Goal: Information Seeking & Learning: Learn about a topic

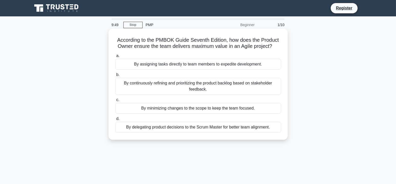
click at [255, 86] on div "By continuously refining and prioritizing the product backlog based on stakehol…" at bounding box center [198, 86] width 166 height 17
click at [115, 77] on input "b. By continuously refining and prioritizing the product backlog based on stake…" at bounding box center [115, 74] width 0 height 3
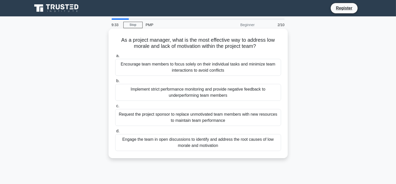
click at [200, 146] on div "Engage the team in open discussions to identify and address the root causes of …" at bounding box center [198, 142] width 166 height 17
click at [115, 133] on input "d. Engage the team in open discussions to identify and address the root causes …" at bounding box center [115, 131] width 0 height 3
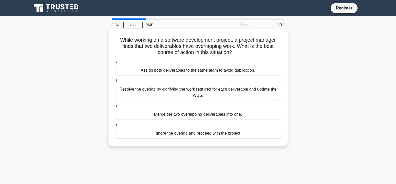
click at [234, 95] on div "Resolve the overlap by clarifying the work required for each deliverable and up…" at bounding box center [198, 92] width 166 height 17
click at [115, 83] on input "b. Resolve the overlap by clarifying the work required for each deliverable and…" at bounding box center [115, 80] width 0 height 3
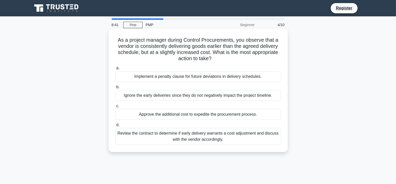
click at [251, 139] on div "Review the contract to determine if early delivery warrants a cost adjustment a…" at bounding box center [198, 136] width 166 height 17
click at [115, 127] on input "d. Review the contract to determine if early delivery warrants a cost adjustmen…" at bounding box center [115, 124] width 0 height 3
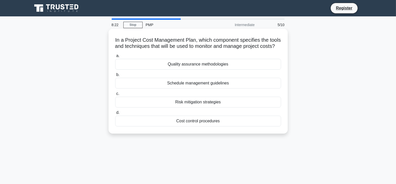
click at [231, 126] on div "Cost control procedures" at bounding box center [198, 121] width 166 height 11
click at [115, 114] on input "d. Cost control procedures" at bounding box center [115, 112] width 0 height 3
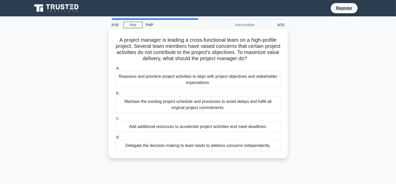
click at [244, 82] on div "Reassess and prioritize project activities to align with project objectives and…" at bounding box center [198, 79] width 166 height 17
click at [115, 70] on input "a. Reassess and prioritize project activities to align with project objectives …" at bounding box center [115, 68] width 0 height 3
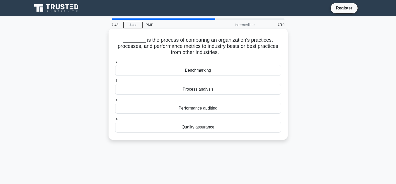
click at [222, 69] on div "Benchmarking" at bounding box center [198, 70] width 166 height 11
click at [115, 64] on input "a. Benchmarking" at bounding box center [115, 61] width 0 height 3
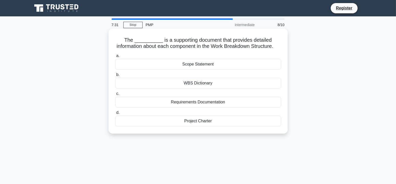
click at [219, 89] on div "WBS Dictionary" at bounding box center [198, 83] width 166 height 11
click at [115, 77] on input "b. WBS Dictionary" at bounding box center [115, 74] width 0 height 3
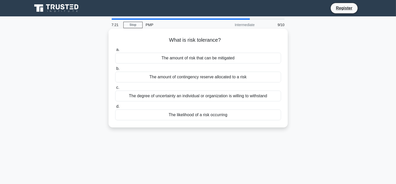
click at [259, 96] on div "The degree of uncertainty an individual or organization is willing to withstand" at bounding box center [198, 96] width 166 height 11
click at [115, 89] on input "c. The degree of uncertainty an individual or organization is willing to withst…" at bounding box center [115, 87] width 0 height 3
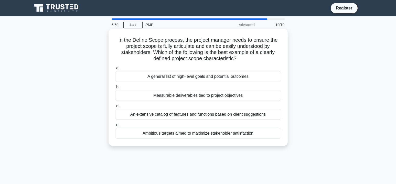
click at [240, 97] on div "Measurable deliverables tied to project objectives" at bounding box center [198, 95] width 166 height 11
click at [115, 89] on input "b. Measurable deliverables tied to project objectives" at bounding box center [115, 86] width 0 height 3
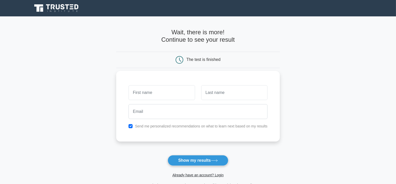
click at [223, 126] on label "Send me personalized recommendations on what to learn next based on my results" at bounding box center [201, 126] width 133 height 4
click at [131, 125] on input "checkbox" at bounding box center [130, 126] width 4 height 4
checkbox input "false"
click at [203, 163] on button "Show my results" at bounding box center [198, 160] width 60 height 11
click at [138, 93] on input "text" at bounding box center [161, 92] width 66 height 15
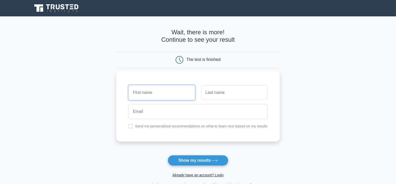
type input "Persis"
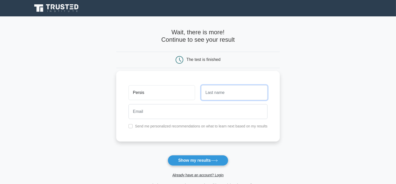
click at [241, 95] on input "text" at bounding box center [234, 92] width 66 height 15
type input "Daver"
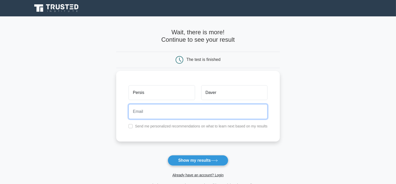
click at [159, 112] on input "email" at bounding box center [197, 111] width 139 height 15
type input "persisdaver@gmail.com"
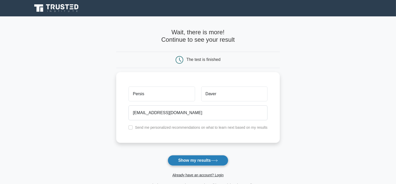
click at [199, 161] on button "Show my results" at bounding box center [198, 160] width 60 height 11
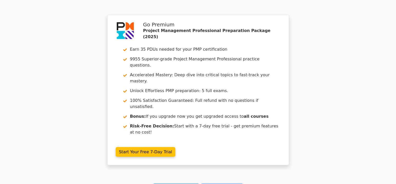
scroll to position [915, 0]
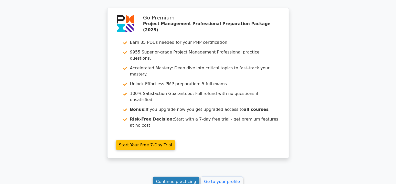
click at [176, 177] on link "Continue practicing" at bounding box center [176, 182] width 47 height 10
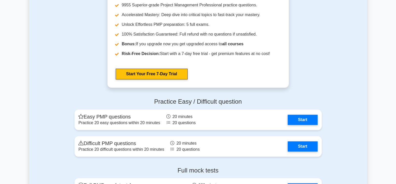
scroll to position [1536, 0]
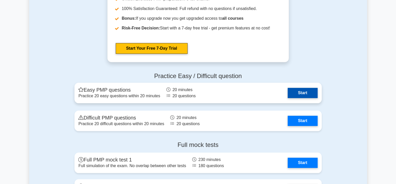
click at [306, 90] on link "Start" at bounding box center [303, 93] width 30 height 10
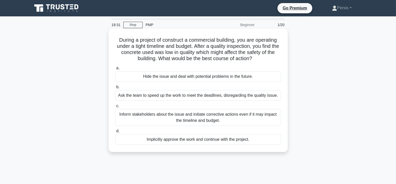
click at [220, 115] on div "Inform stakeholders about the issue and initiate corrective actions even if it …" at bounding box center [198, 117] width 166 height 17
click at [115, 108] on input "c. Inform stakeholders about the issue and initiate corrective actions even if …" at bounding box center [115, 105] width 0 height 3
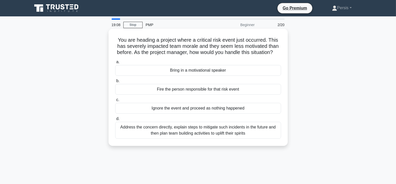
click at [246, 139] on div "Address the concern directly, explain steps to mitigate such incidents in the f…" at bounding box center [198, 130] width 166 height 17
click at [115, 121] on input "d. Address the concern directly, explain steps to mitigate such incidents in th…" at bounding box center [115, 118] width 0 height 3
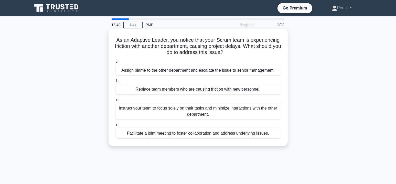
click at [243, 135] on div "Facilitate a joint meeting to foster collaboration and address underlying issue…" at bounding box center [198, 133] width 166 height 11
click at [115, 127] on input "d. Facilitate a joint meeting to foster collaboration and address underlying is…" at bounding box center [115, 124] width 0 height 3
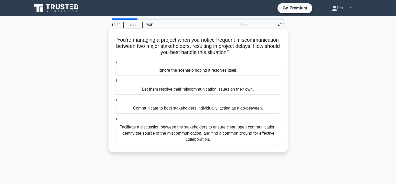
click at [221, 135] on div "Facilitate a discussion between the stakeholders to ensure clear, open communic…" at bounding box center [198, 133] width 166 height 23
click at [115, 121] on input "d. Facilitate a discussion between the stakeholders to ensure clear, open commu…" at bounding box center [115, 118] width 0 height 3
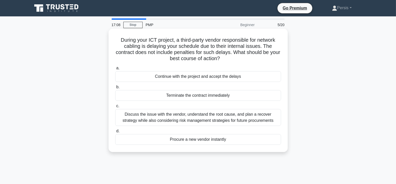
click at [225, 122] on div "Discuss the issue with the vendor, understand the root cause, and plan a recove…" at bounding box center [198, 117] width 166 height 17
click at [115, 108] on input "c. Discuss the issue with the vendor, understand the root cause, and plan a rec…" at bounding box center [115, 105] width 0 height 3
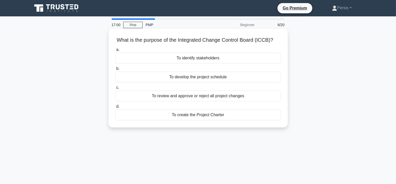
click at [209, 97] on div "To review and approve or reject all project changes" at bounding box center [198, 96] width 166 height 11
click at [115, 89] on input "c. To review and approve or reject all project changes" at bounding box center [115, 87] width 0 height 3
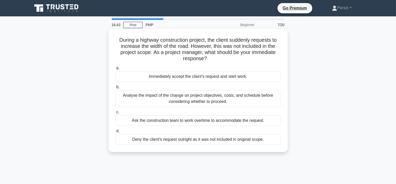
click at [220, 102] on div "Analyse the impact of the change on project objectives, costs, and schedule bef…" at bounding box center [198, 98] width 166 height 17
click at [115, 89] on input "b. Analyse the impact of the change on project objectives, costs, and schedule …" at bounding box center [115, 86] width 0 height 3
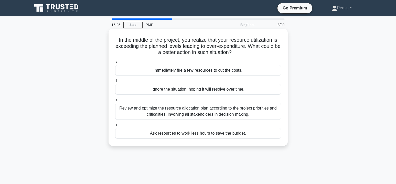
click at [240, 112] on div "Review and optimize the resource allocation plan according to the project prior…" at bounding box center [198, 111] width 166 height 17
click at [115, 102] on input "c. Review and optimize the resource allocation plan according to the project pr…" at bounding box center [115, 99] width 0 height 3
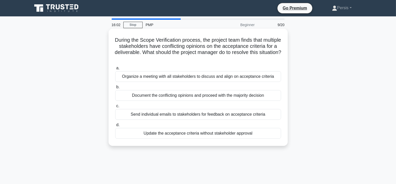
click at [205, 78] on div "Organize a meeting with all stakeholders to discuss and align on acceptance cri…" at bounding box center [198, 76] width 166 height 11
click at [115, 70] on input "a. Organize a meeting with all stakeholders to discuss and align on acceptance …" at bounding box center [115, 68] width 0 height 3
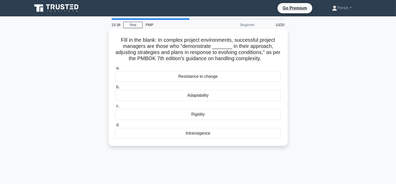
click at [203, 98] on div "Adaptability" at bounding box center [198, 95] width 166 height 11
click at [115, 89] on input "b. Adaptability" at bounding box center [115, 86] width 0 height 3
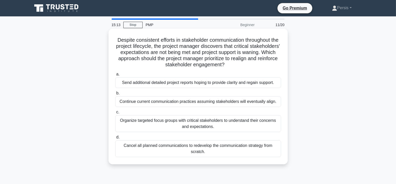
click at [232, 123] on div "Organize targeted focus groups with critical stakeholders to understand their c…" at bounding box center [198, 123] width 166 height 17
click at [115, 114] on input "c. Organize targeted focus groups with critical stakeholders to understand thei…" at bounding box center [115, 112] width 0 height 3
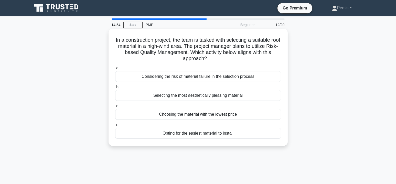
click at [248, 78] on div "Considering the risk of material failure in the selection process" at bounding box center [198, 76] width 166 height 11
click at [115, 70] on input "a. Considering the risk of material failure in the selection process" at bounding box center [115, 68] width 0 height 3
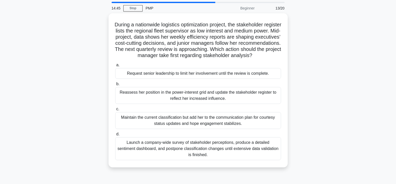
scroll to position [26, 0]
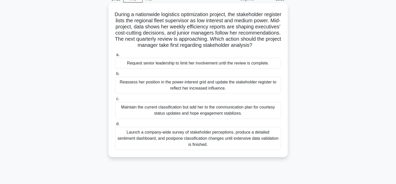
click at [229, 91] on div "Reassess her position in the power-interest grid and update the stakeholder reg…" at bounding box center [198, 85] width 166 height 17
click at [115, 76] on input "b. Reassess her position in the power-interest grid and update the stakeholder …" at bounding box center [115, 73] width 0 height 3
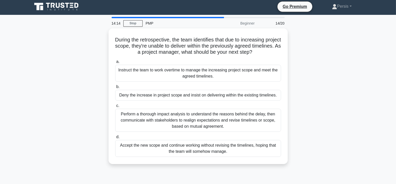
scroll to position [0, 0]
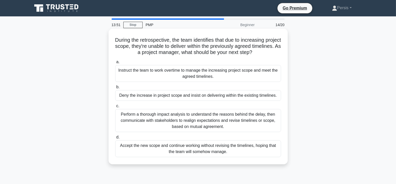
click at [262, 121] on div "Perform a thorough impact analysis to understand the reasons behind the delay, …" at bounding box center [198, 120] width 166 height 23
click at [115, 108] on input "c. Perform a thorough impact analysis to understand the reasons behind the dela…" at bounding box center [115, 105] width 0 height 3
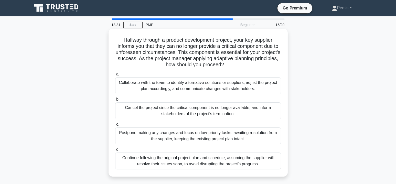
click at [232, 87] on div "Collaborate with the team to identify alternative solutions or suppliers, adjus…" at bounding box center [198, 85] width 166 height 17
click at [115, 76] on input "a. Collaborate with the team to identify alternative solutions or suppliers, ad…" at bounding box center [115, 74] width 0 height 3
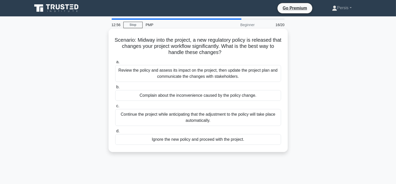
click at [225, 74] on div "Review the policy and assess its impact on the project, then update the project…" at bounding box center [198, 73] width 166 height 17
click at [115, 64] on input "a. Review the policy and assess its impact on the project, then update the proj…" at bounding box center [115, 61] width 0 height 3
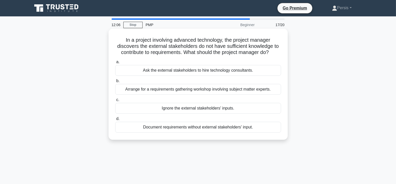
click at [232, 90] on div "Arrange for a requirements gathering workshop involving subject matter experts." at bounding box center [198, 89] width 166 height 11
click at [115, 83] on input "b. Arrange for a requirements gathering workshop involving subject matter exper…" at bounding box center [115, 80] width 0 height 3
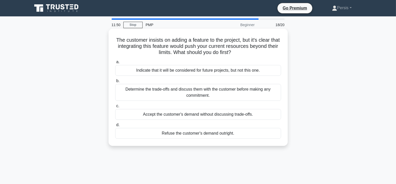
click at [240, 92] on div "Determine the trade-offs and discuss them with the customer before making any c…" at bounding box center [198, 92] width 166 height 17
click at [115, 83] on input "b. Determine the trade-offs and discuss them with the customer before making an…" at bounding box center [115, 80] width 0 height 3
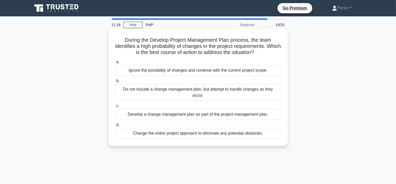
click at [268, 113] on div "Develop a change management plan as part of the project management plan." at bounding box center [198, 114] width 166 height 11
click at [115, 108] on input "c. Develop a change management plan as part of the project management plan." at bounding box center [115, 105] width 0 height 3
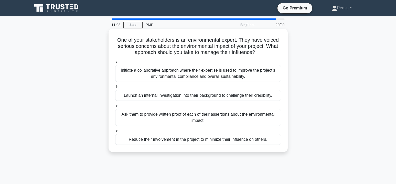
click at [217, 73] on div "Initiate a collaborative approach where their expertise is used to improve the …" at bounding box center [198, 73] width 166 height 17
click at [115, 64] on input "a. Initiate a collaborative approach where their expertise is used to improve t…" at bounding box center [115, 61] width 0 height 3
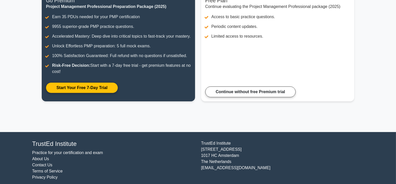
scroll to position [87, 0]
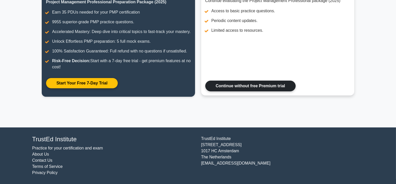
click at [289, 88] on link "Continue without free Premium trial" at bounding box center [250, 86] width 90 height 11
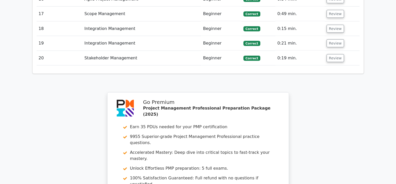
scroll to position [1138, 0]
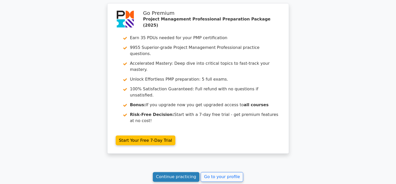
click at [181, 172] on link "Continue practicing" at bounding box center [176, 177] width 47 height 10
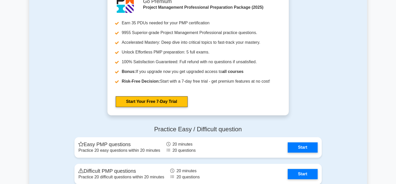
scroll to position [1638, 0]
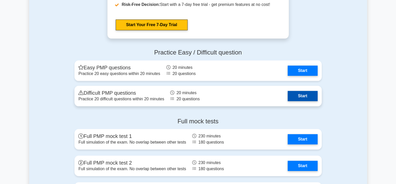
click at [304, 95] on link "Start" at bounding box center [303, 96] width 30 height 10
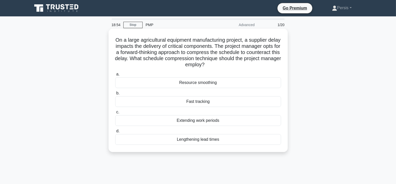
click at [213, 100] on div "Fast tracking" at bounding box center [198, 101] width 166 height 11
click at [115, 95] on input "b. Fast tracking" at bounding box center [115, 93] width 0 height 3
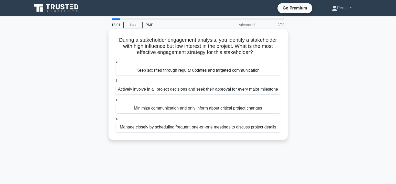
click at [247, 71] on div "Keep satisfied through regular updates and targeted communication" at bounding box center [198, 70] width 166 height 11
click at [115, 64] on input "a. Keep satisfied through regular updates and targeted communication" at bounding box center [115, 61] width 0 height 3
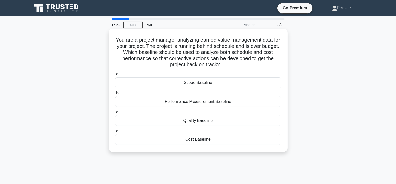
click at [218, 101] on div "Performance Measurement Baseline" at bounding box center [198, 101] width 166 height 11
click at [115, 95] on input "b. Performance Measurement Baseline" at bounding box center [115, 93] width 0 height 3
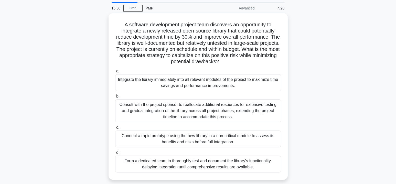
scroll to position [26, 0]
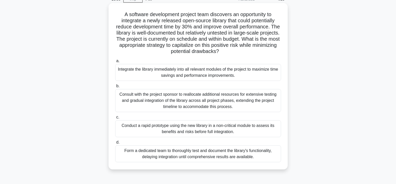
click at [230, 130] on div "Conduct a rapid prototype using the new library in a non-critical module to ass…" at bounding box center [198, 128] width 166 height 17
click at [250, 128] on div "Conduct a rapid prototype using the new library in a non-critical module to ass…" at bounding box center [198, 128] width 166 height 17
click at [115, 119] on input "c. Conduct a rapid prototype using the new library in a non-critical module to …" at bounding box center [115, 117] width 0 height 3
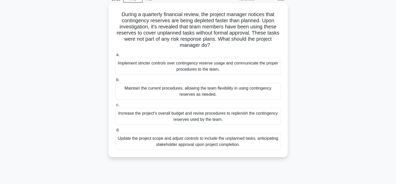
click at [241, 71] on div "Implement stricter controls over contingency reserve usage and communicate the …" at bounding box center [198, 66] width 166 height 17
click at [115, 57] on input "a. Implement stricter controls over contingency reserve usage and communicate t…" at bounding box center [115, 54] width 0 height 3
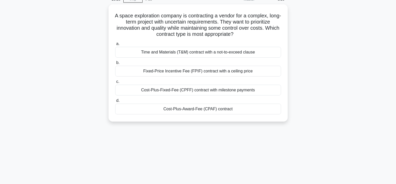
scroll to position [0, 0]
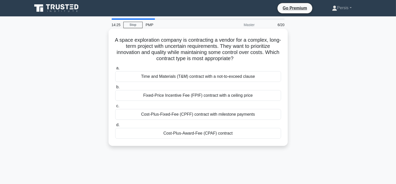
click at [196, 116] on div "Cost-Plus-Fixed-Fee (CPFF) contract with milestone payments" at bounding box center [198, 114] width 166 height 11
click at [115, 108] on input "c. Cost-Plus-Fixed-Fee (CPFF) contract with milestone payments" at bounding box center [115, 105] width 0 height 3
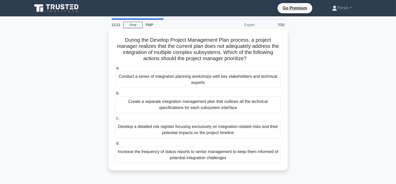
click at [256, 81] on div "Conduct a series of integration planning workshops with key stakeholders and te…" at bounding box center [198, 79] width 166 height 17
click at [115, 70] on input "a. Conduct a series of integration planning workshops with key stakeholders and…" at bounding box center [115, 68] width 0 height 3
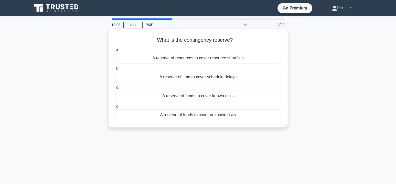
click at [236, 96] on div "A reserve of funds to cover known risks" at bounding box center [198, 96] width 166 height 11
click at [115, 89] on input "c. A reserve of funds to cover known risks" at bounding box center [115, 87] width 0 height 3
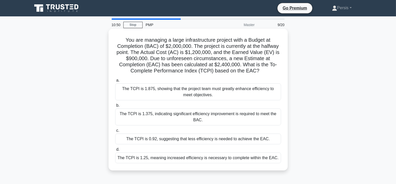
click at [244, 159] on div "The TCPI is 1.25, meaning increased efficiency is necessary to complete within …" at bounding box center [198, 158] width 166 height 11
click at [115, 151] on input "d. The TCPI is 1.25, meaning increased efficiency is necessary to complete with…" at bounding box center [115, 149] width 0 height 3
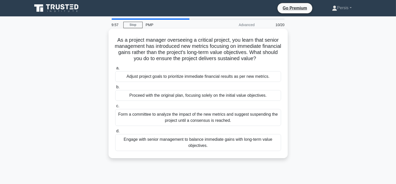
click at [211, 149] on div "Engage with senior management to balance immediate gains with long-term value o…" at bounding box center [198, 142] width 166 height 17
click at [115, 133] on input "d. Engage with senior management to balance immediate gains with long-term valu…" at bounding box center [115, 131] width 0 height 3
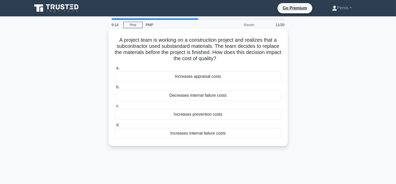
click at [208, 116] on div "Increases prevention costs" at bounding box center [198, 114] width 166 height 11
click at [115, 108] on input "c. Increases prevention costs" at bounding box center [115, 105] width 0 height 3
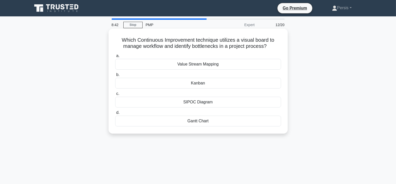
click at [204, 84] on div "Kanban" at bounding box center [198, 83] width 166 height 11
click at [115, 77] on input "b. Kanban" at bounding box center [115, 74] width 0 height 3
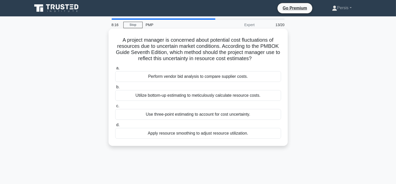
click at [240, 115] on div "Use three-point estimating to account for cost uncertainty." at bounding box center [198, 114] width 166 height 11
click at [115, 108] on input "c. Use three-point estimating to account for cost uncertainty." at bounding box center [115, 105] width 0 height 3
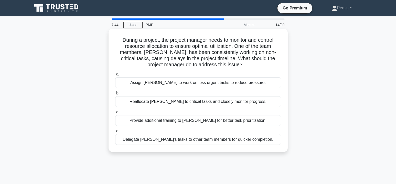
click at [244, 123] on div "Provide additional training to [PERSON_NAME] for better task prioritization." at bounding box center [198, 120] width 166 height 11
click at [115, 114] on input "c. Provide additional training to John for better task prioritization." at bounding box center [115, 112] width 0 height 3
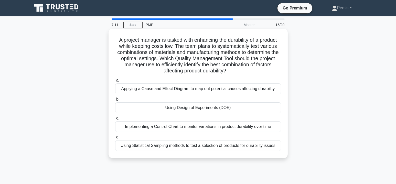
click at [205, 110] on div "Using Design of Experiments (DOE)" at bounding box center [198, 107] width 166 height 11
click at [115, 101] on input "b. Using Design of Experiments (DOE)" at bounding box center [115, 99] width 0 height 3
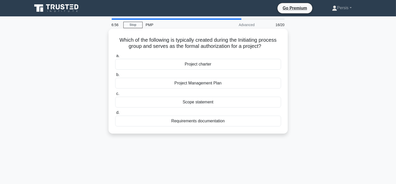
click at [208, 66] on div "Project charter" at bounding box center [198, 64] width 166 height 11
click at [115, 58] on input "a. Project charter" at bounding box center [115, 55] width 0 height 3
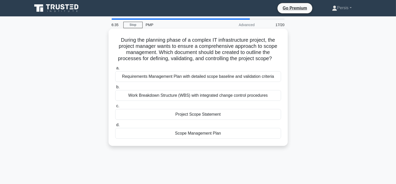
click at [206, 132] on div "Scope Management Plan" at bounding box center [198, 133] width 166 height 11
click at [115, 127] on input "d. Scope Management Plan" at bounding box center [115, 124] width 0 height 3
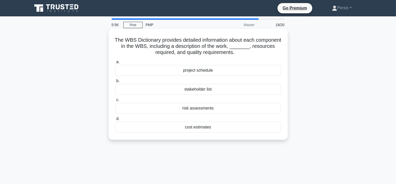
click at [211, 71] on div "project schedule" at bounding box center [198, 70] width 166 height 11
click at [115, 64] on input "a. project schedule" at bounding box center [115, 61] width 0 height 3
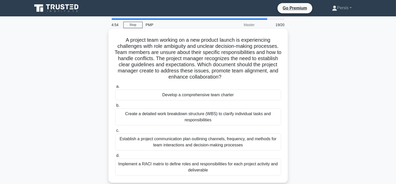
click at [228, 94] on div "Develop a comprehensive team charter" at bounding box center [198, 95] width 166 height 11
click at [115, 88] on input "a. Develop a comprehensive team charter" at bounding box center [115, 86] width 0 height 3
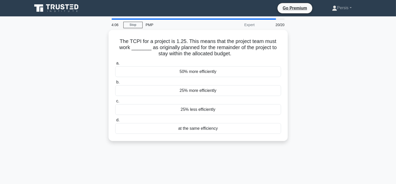
drag, startPoint x: 211, startPoint y: 128, endPoint x: 307, endPoint y: 134, distance: 95.9
click at [307, 134] on div "The TCPI for a project is 1.25. This means that the project team must work ____…" at bounding box center [198, 88] width 338 height 117
click at [313, 128] on div "The TCPI for a project is 1.25. This means that the project team must work ____…" at bounding box center [198, 88] width 338 height 117
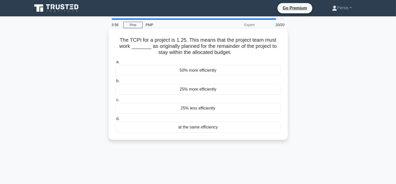
click at [214, 109] on div "25% less efficiently" at bounding box center [198, 108] width 166 height 11
click at [115, 102] on input "c. 25% less efficiently" at bounding box center [115, 99] width 0 height 3
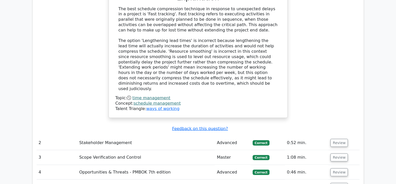
scroll to position [717, 0]
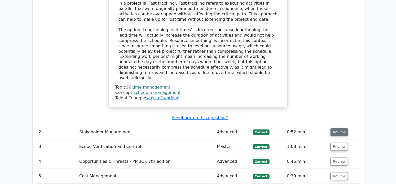
click at [336, 128] on button "Review" at bounding box center [338, 132] width 17 height 8
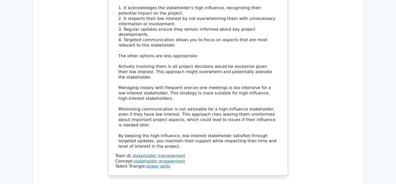
scroll to position [1049, 0]
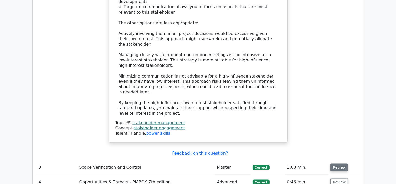
click at [335, 164] on button "Review" at bounding box center [338, 168] width 17 height 8
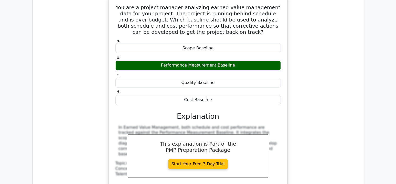
scroll to position [1280, 0]
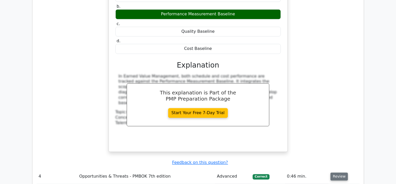
click at [342, 173] on button "Review" at bounding box center [338, 177] width 17 height 8
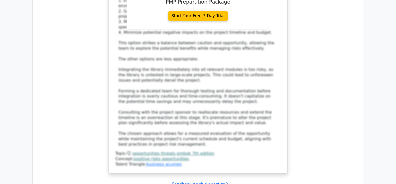
scroll to position [1741, 0]
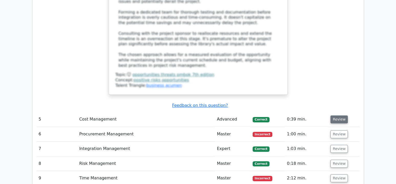
click at [339, 115] on button "Review" at bounding box center [338, 119] width 17 height 8
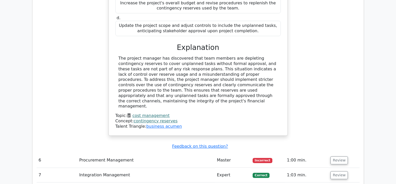
scroll to position [1971, 0]
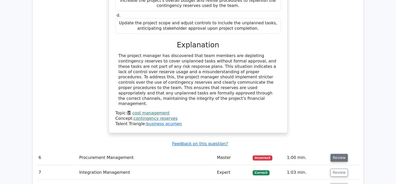
click at [337, 154] on button "Review" at bounding box center [338, 158] width 17 height 8
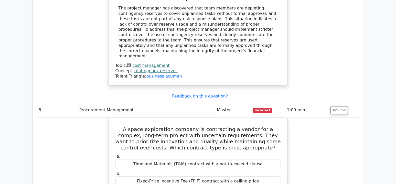
scroll to position [1996, 0]
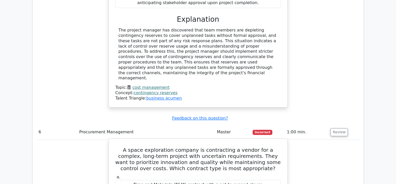
drag, startPoint x: 138, startPoint y: 72, endPoint x: 274, endPoint y: 127, distance: 146.2
copy div "Time and Materials (T&M) contract with a not-to-exceed clause b. Fixed-Price In…"
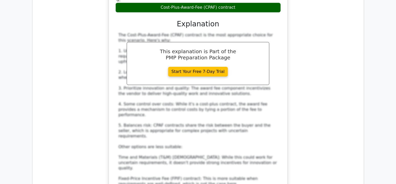
scroll to position [2252, 0]
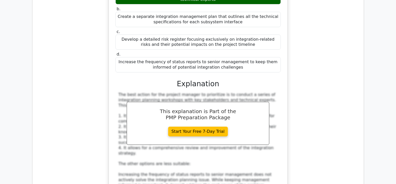
scroll to position [2611, 0]
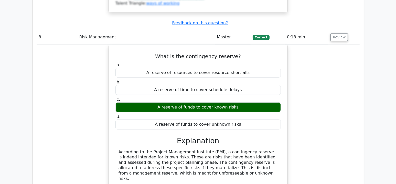
scroll to position [2816, 0]
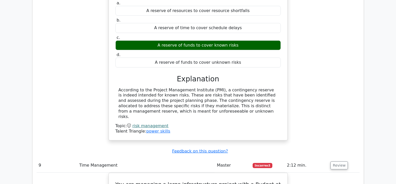
scroll to position [2867, 0]
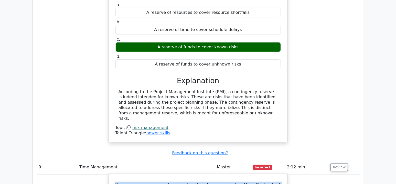
drag, startPoint x: 123, startPoint y: 40, endPoint x: 282, endPoint y: 75, distance: 162.9
copy h5 "You are managing a large infrastructure project with a Budget at Completion (BA…"
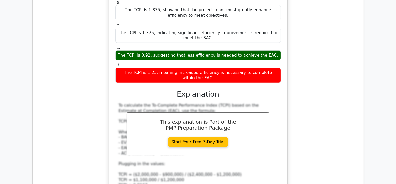
scroll to position [3097, 0]
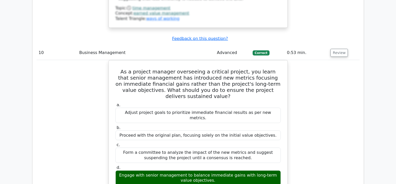
scroll to position [3353, 0]
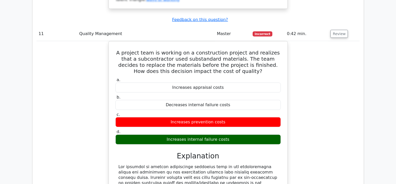
scroll to position [3609, 0]
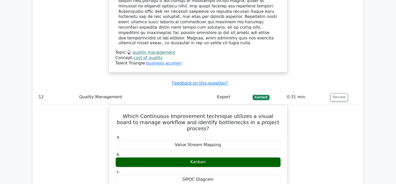
scroll to position [3839, 0]
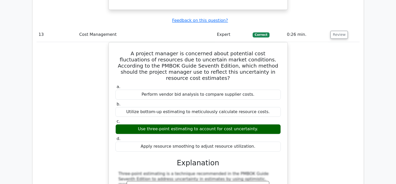
scroll to position [4121, 0]
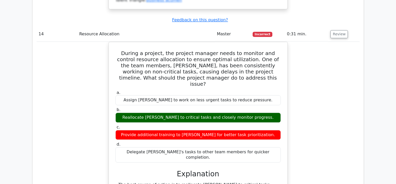
scroll to position [4377, 0]
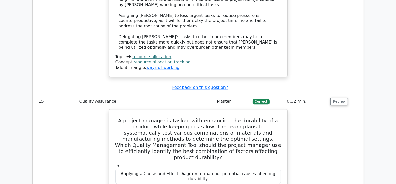
scroll to position [4633, 0]
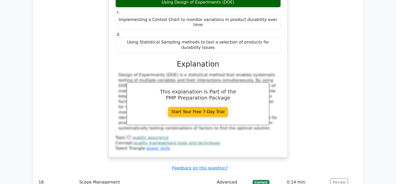
scroll to position [4838, 0]
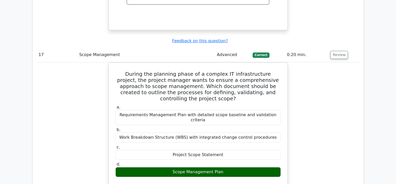
scroll to position [5145, 0]
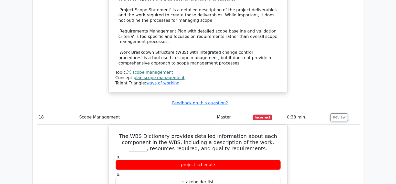
scroll to position [5452, 0]
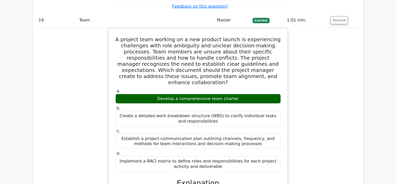
scroll to position [5861, 0]
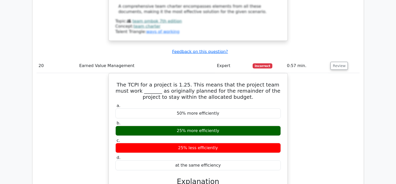
scroll to position [6291, 0]
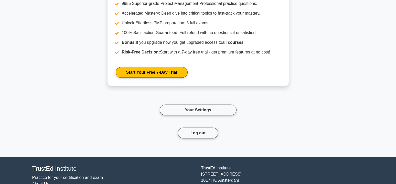
scroll to position [674, 0]
